Goal: Task Accomplishment & Management: Use online tool/utility

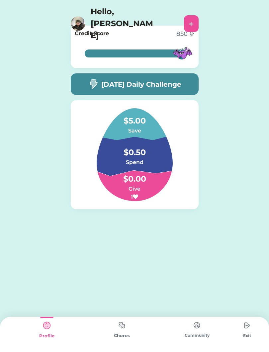
click at [121, 326] on img at bounding box center [121, 325] width 13 height 13
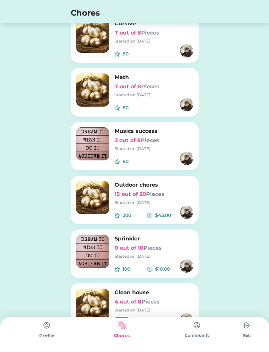
scroll to position [330, 0]
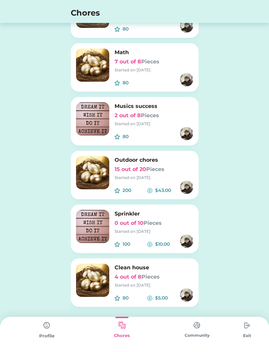
click at [86, 178] on img at bounding box center [92, 172] width 33 height 33
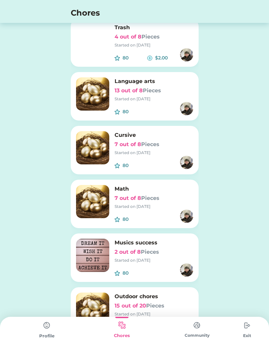
scroll to position [0, 0]
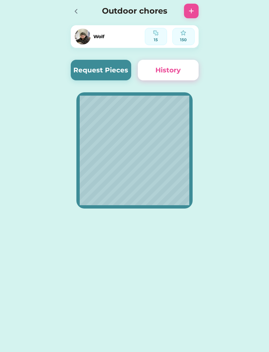
click at [84, 79] on button "Request Pieces" at bounding box center [101, 70] width 61 height 21
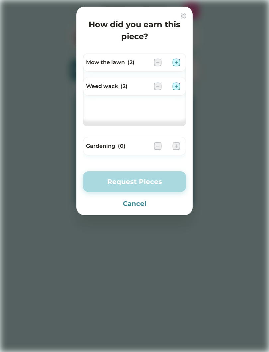
click at [180, 58] on img at bounding box center [176, 62] width 8 height 8
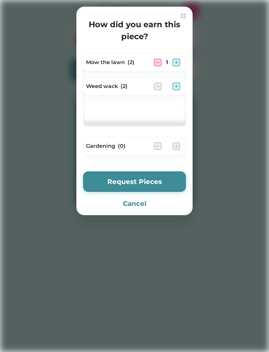
click at [175, 90] on img at bounding box center [176, 86] width 8 height 8
click at [137, 180] on button "Request Pieces" at bounding box center [134, 182] width 103 height 21
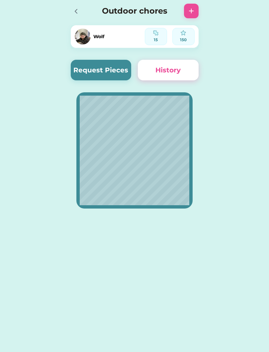
click at [75, 18] on div at bounding box center [78, 11] width 15 height 15
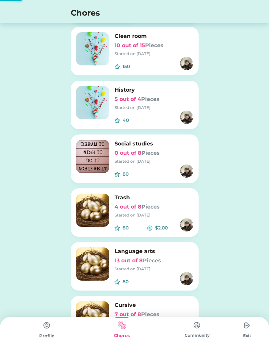
click at [75, 11] on h4 "Chores" at bounding box center [126, 13] width 110 height 12
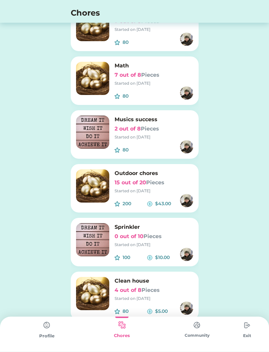
scroll to position [330, 0]
